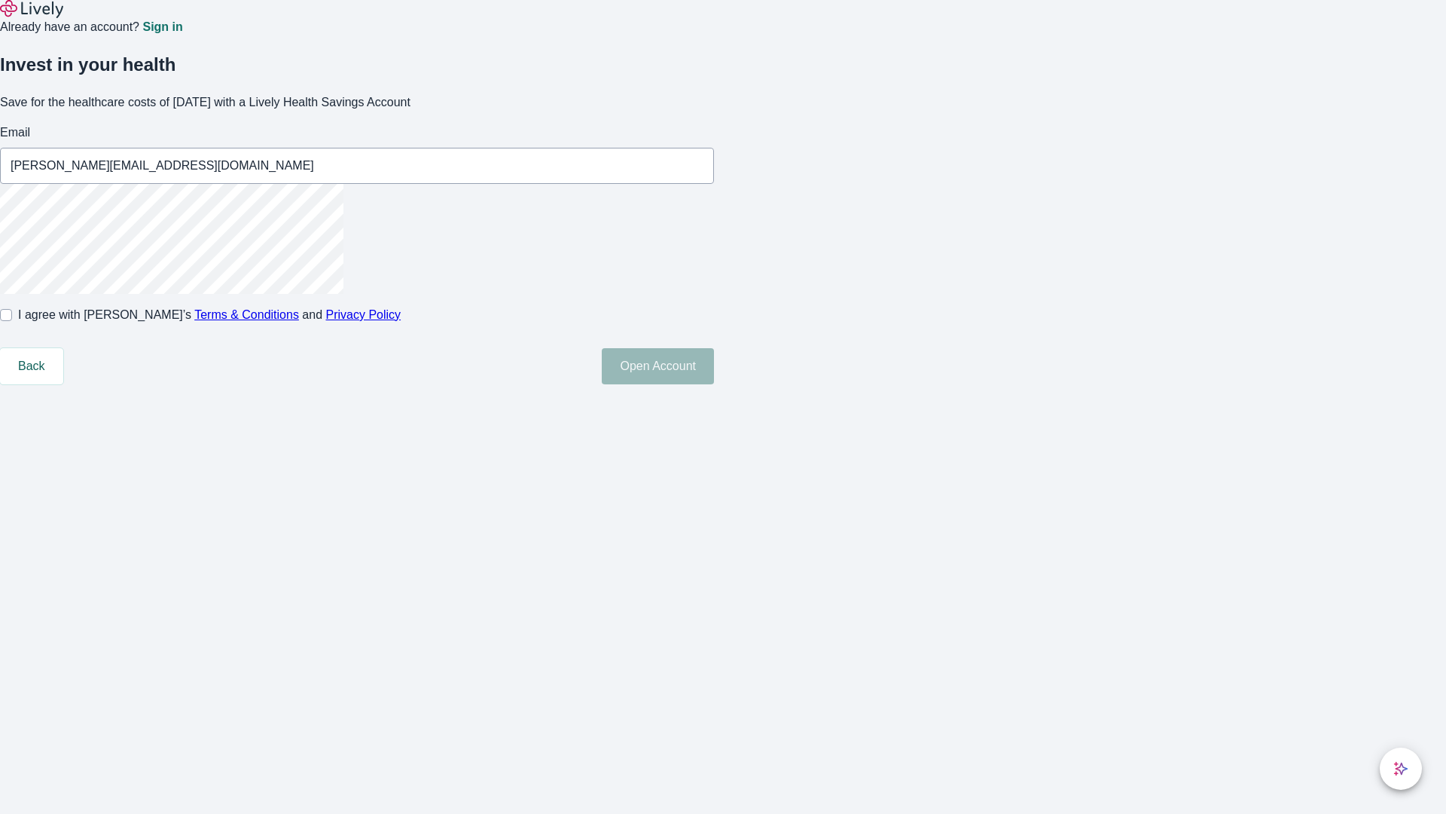
click at [12, 321] on input "I agree with Lively’s Terms & Conditions and Privacy Policy" at bounding box center [6, 315] width 12 height 12
checkbox input "true"
click at [714, 384] on button "Open Account" at bounding box center [658, 366] width 112 height 36
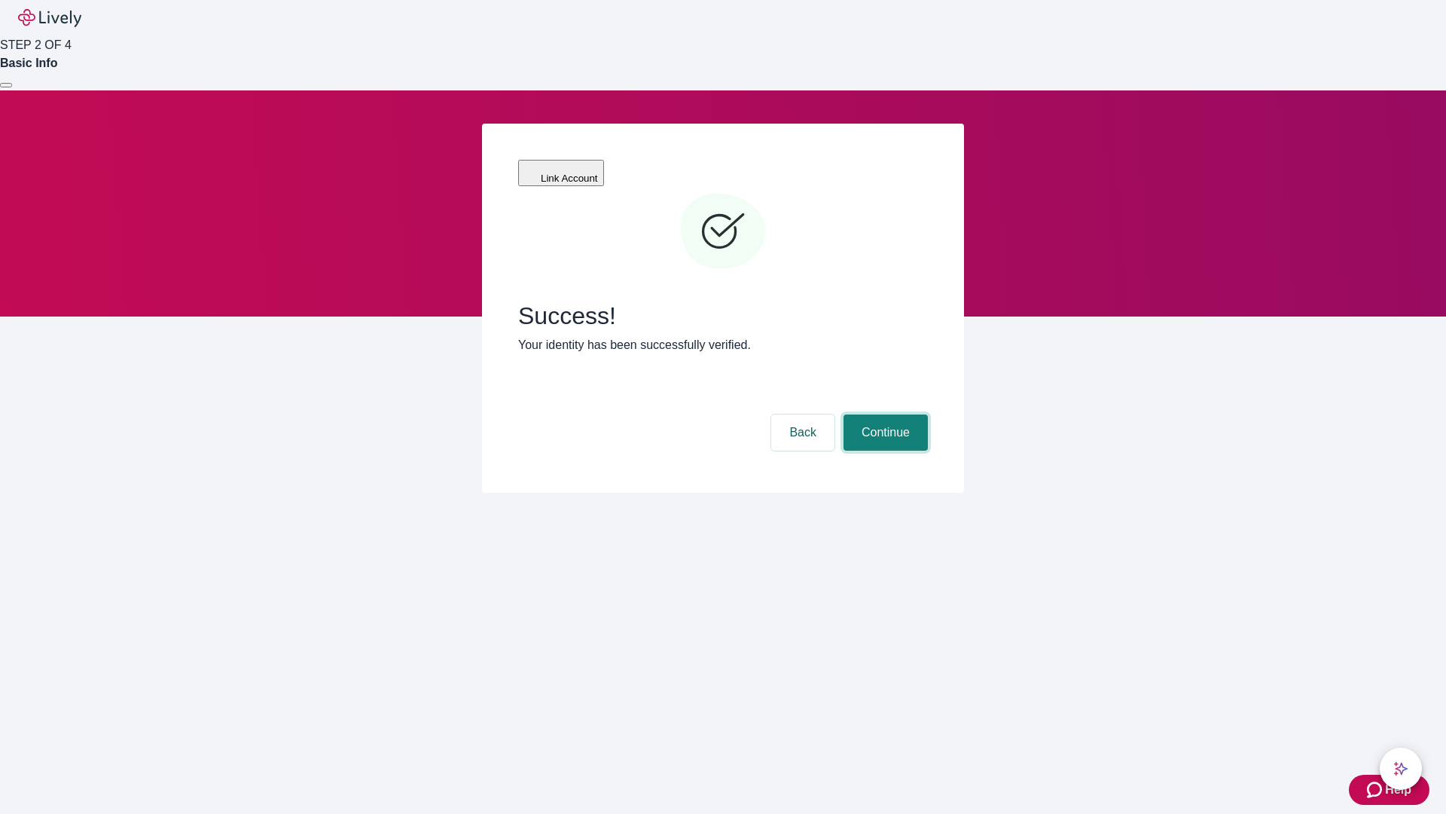
click at [884, 414] on button "Continue" at bounding box center [886, 432] width 84 height 36
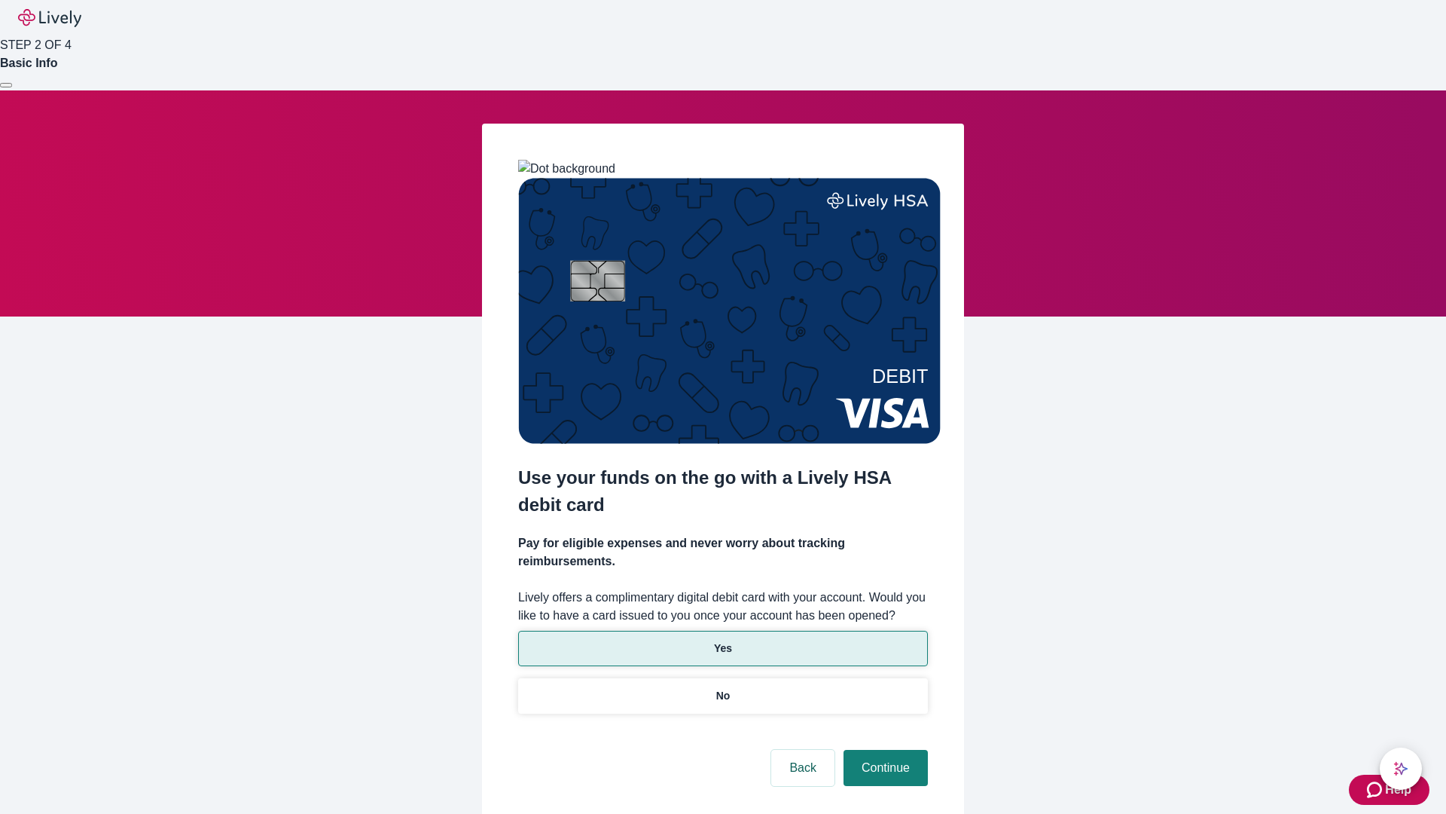
click at [722, 640] on p "Yes" at bounding box center [723, 648] width 18 height 16
click at [884, 750] on button "Continue" at bounding box center [886, 768] width 84 height 36
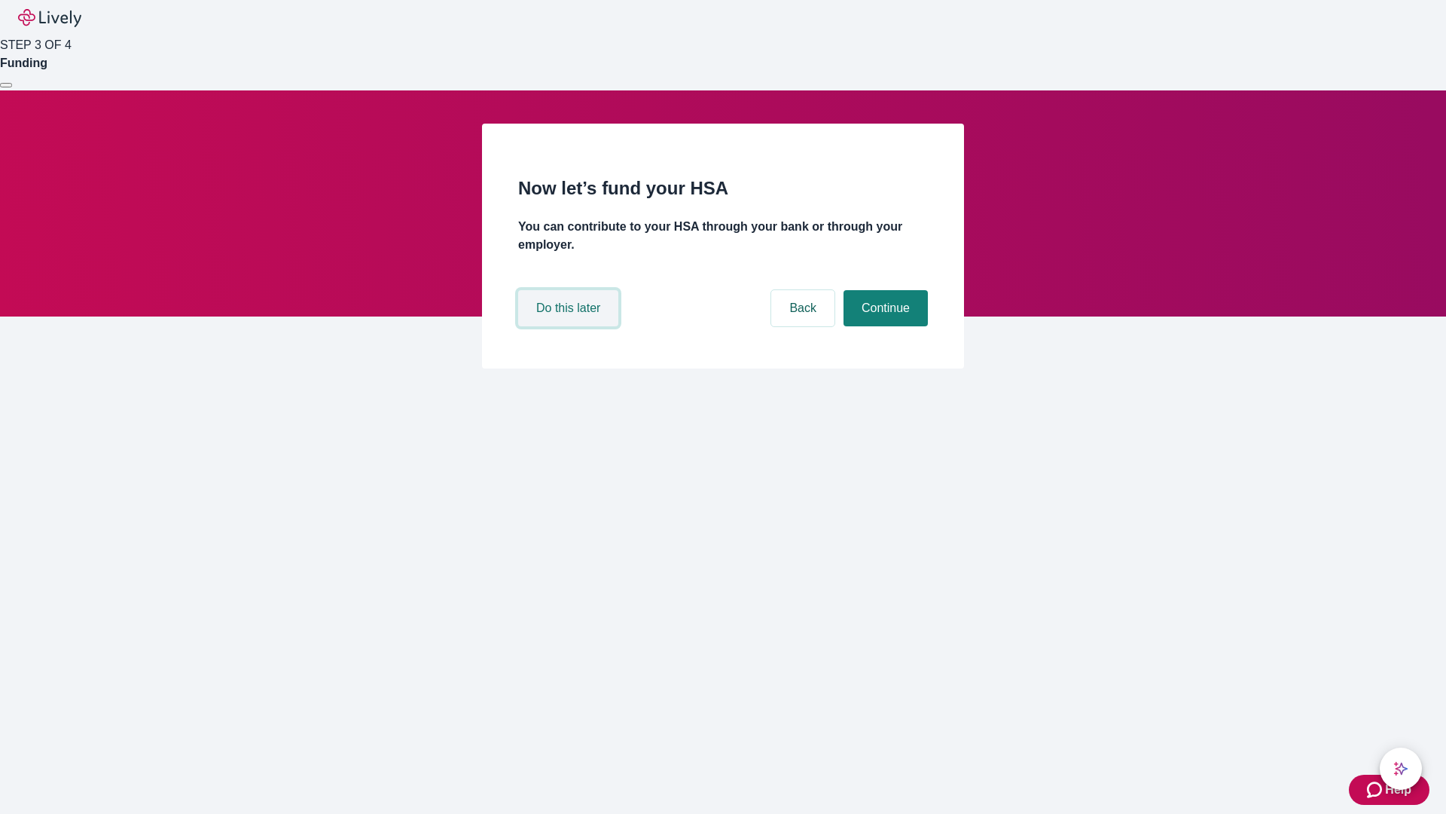
click at [570, 326] on button "Do this later" at bounding box center [568, 308] width 100 height 36
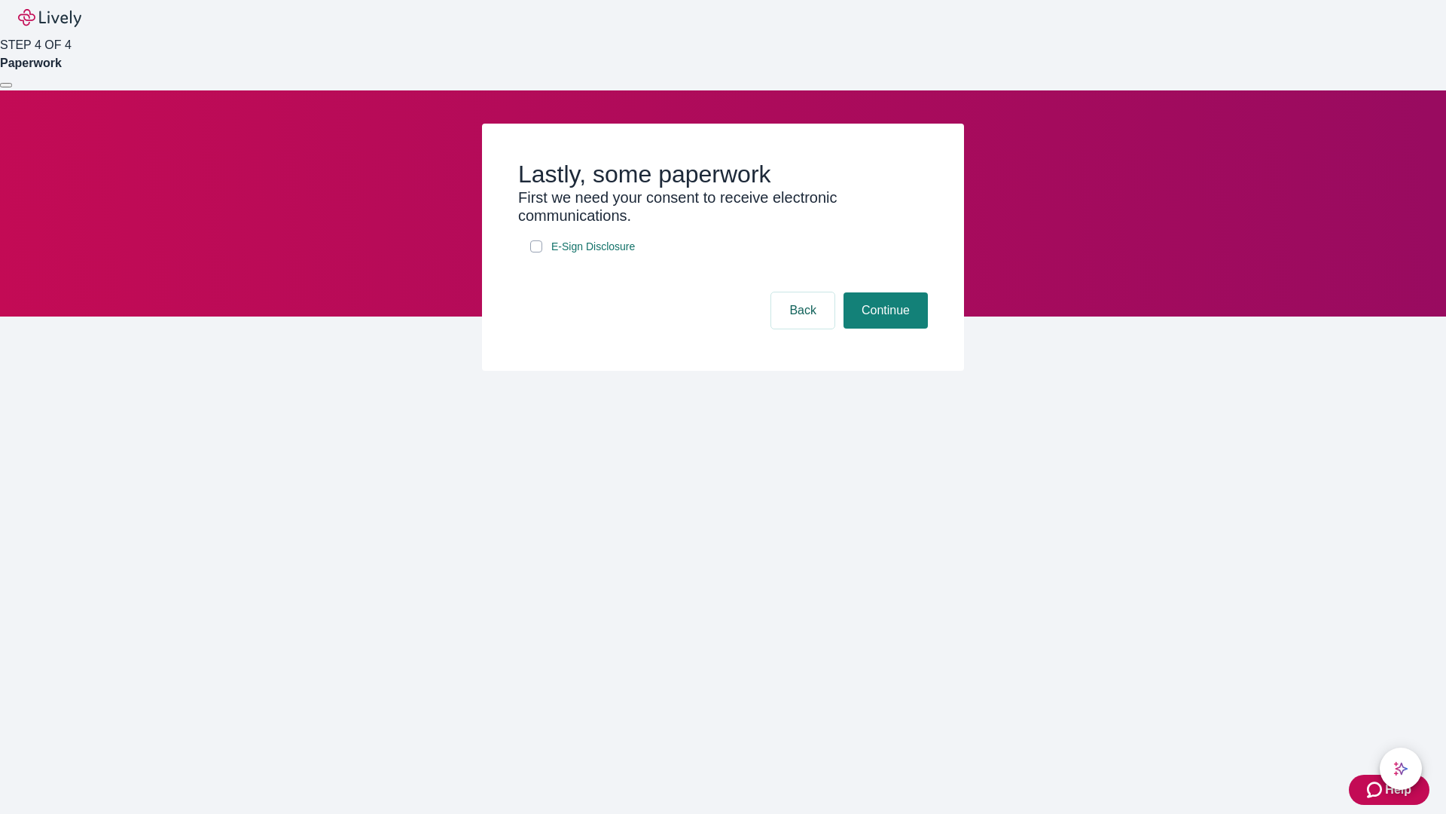
click at [536, 252] on input "E-Sign Disclosure" at bounding box center [536, 246] width 12 height 12
checkbox input "true"
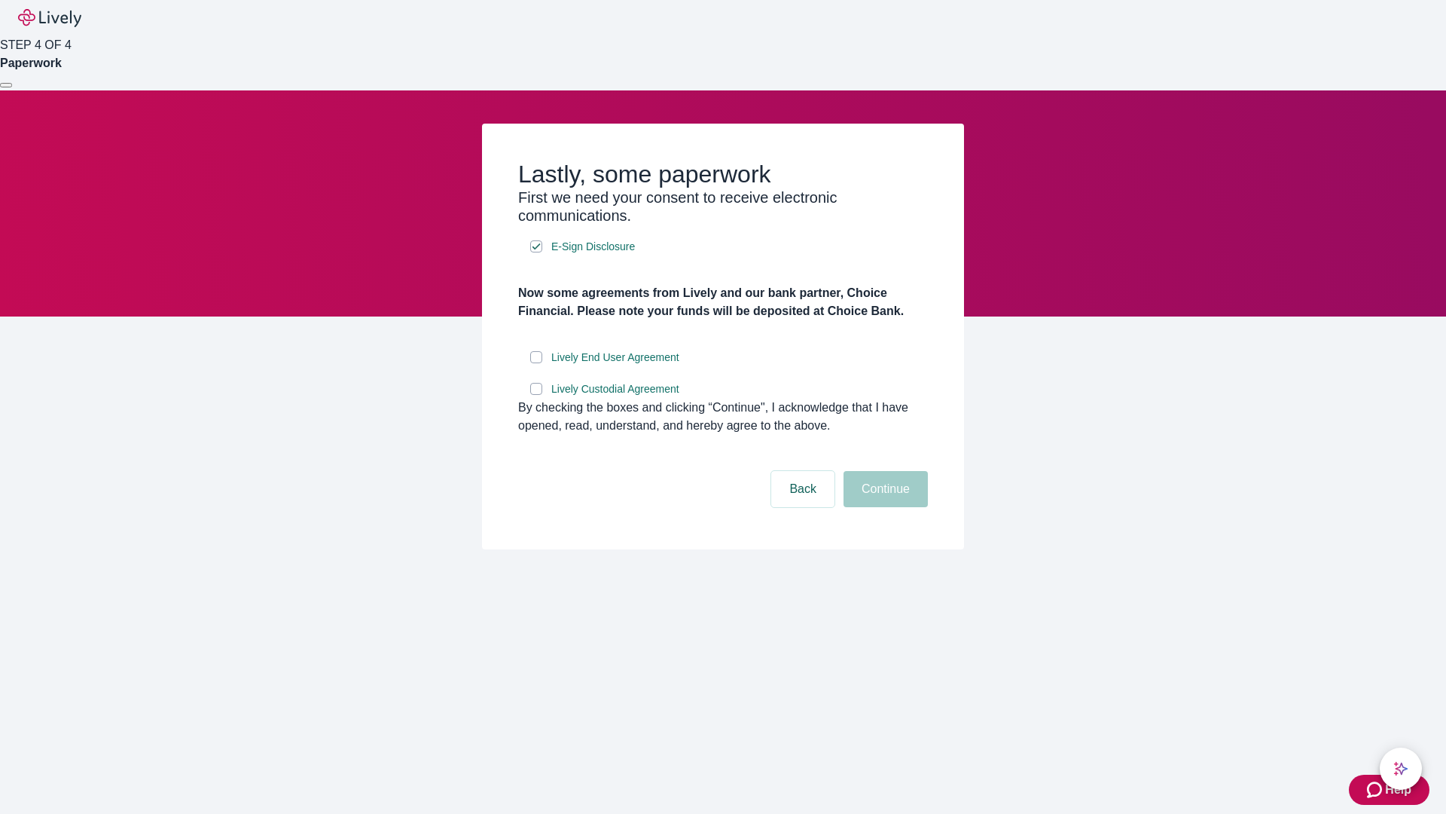
click at [536, 363] on input "Lively End User Agreement" at bounding box center [536, 357] width 12 height 12
checkbox input "true"
click at [536, 395] on input "Lively Custodial Agreement" at bounding box center [536, 389] width 12 height 12
checkbox input "true"
click at [884, 507] on button "Continue" at bounding box center [886, 489] width 84 height 36
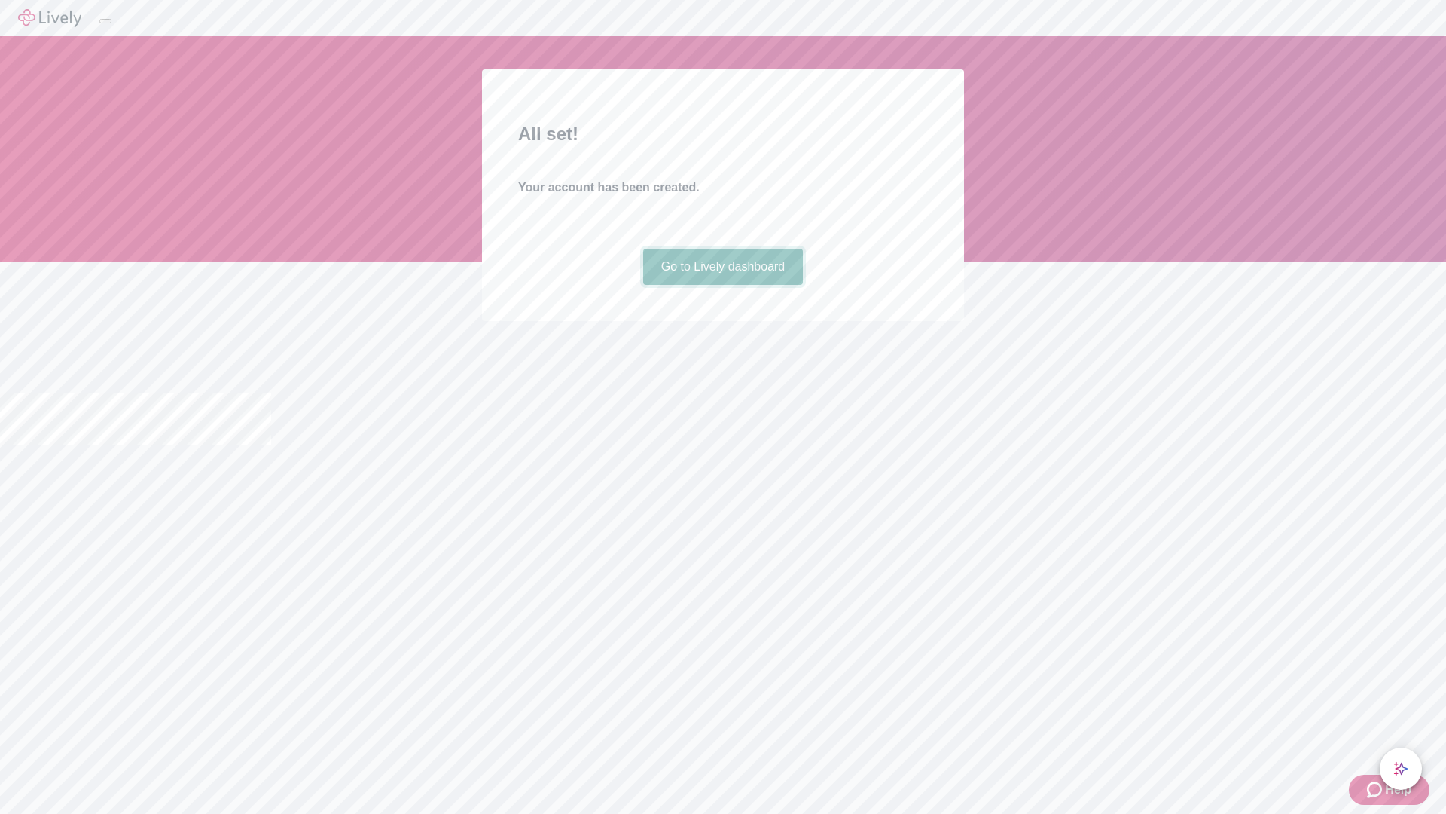
click at [722, 285] on link "Go to Lively dashboard" at bounding box center [723, 267] width 160 height 36
